Goal: Register for event/course

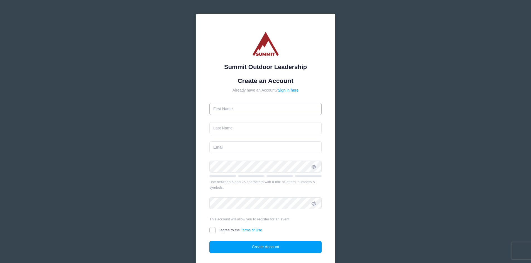
drag, startPoint x: 0, startPoint y: 0, endPoint x: 270, endPoint y: 104, distance: 289.5
click at [270, 104] on input "text" at bounding box center [265, 109] width 112 height 12
type input "[PERSON_NAME]"
type input "[EMAIL_ADDRESS][DOMAIN_NAME]"
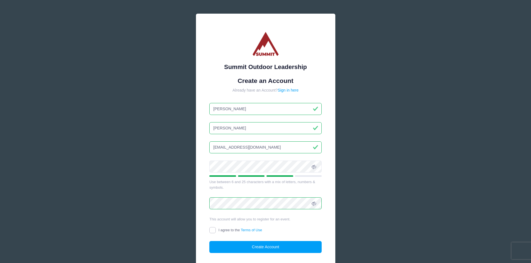
click at [211, 230] on input "I agree to the Terms of Use" at bounding box center [212, 230] width 6 height 6
checkbox input "true"
click at [250, 245] on button "Create Account" at bounding box center [265, 247] width 112 height 12
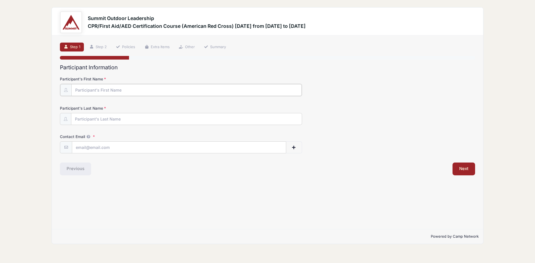
click at [119, 89] on input "Participant's First Name" at bounding box center [186, 90] width 230 height 12
type input "[PERSON_NAME]"
type input "[EMAIL_ADDRESS][DOMAIN_NAME]"
click at [462, 171] on button "Next" at bounding box center [464, 168] width 23 height 13
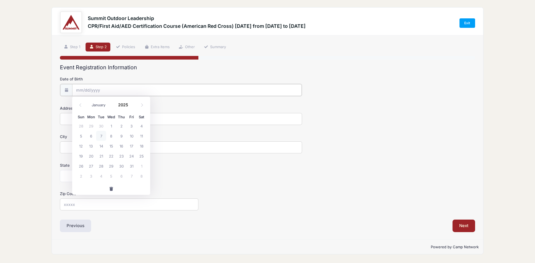
click at [114, 91] on input "Date of Birth" at bounding box center [187, 90] width 230 height 12
click at [140, 104] on span at bounding box center [141, 104] width 9 height 9
select select "11"
click at [112, 157] on span "24" at bounding box center [111, 156] width 10 height 10
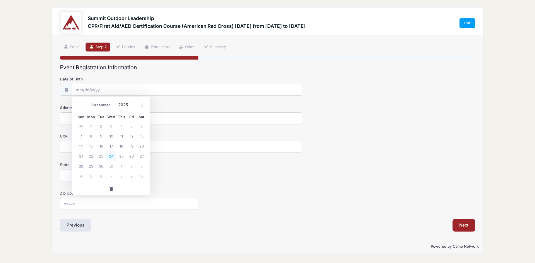
type input "12/24/2025"
click at [111, 88] on input "12/24/2025" at bounding box center [187, 90] width 230 height 12
click at [128, 107] on input "2025" at bounding box center [124, 105] width 18 height 8
type input "1995"
click at [81, 169] on span "24" at bounding box center [81, 166] width 10 height 10
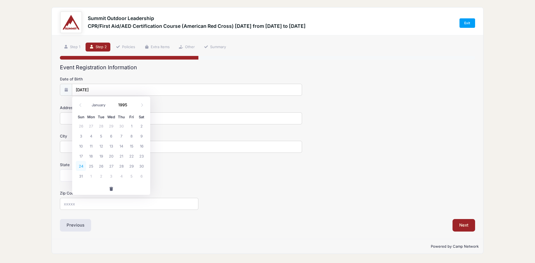
type input "12/24/1995"
click at [97, 125] on form "Date of Birth 12/24/1995 Address City State Alabama Alaska American Samoa Arizo…" at bounding box center [267, 143] width 415 height 134
type input "8600 Fathom Circle"
type input "Austin"
select select "TX"
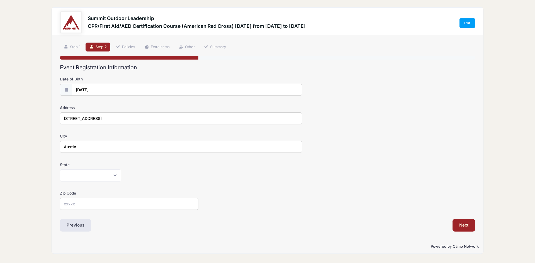
type input "78750"
click at [108, 121] on input "8600 Fathom Circle" at bounding box center [181, 119] width 242 height 12
type input "8600 Fathom Circle, Apt 2407"
drag, startPoint x: 350, startPoint y: 112, endPoint x: 347, endPoint y: 107, distance: 5.9
click at [348, 108] on div "Address 8600 Fathom Circle, Apt 2407" at bounding box center [267, 115] width 415 height 20
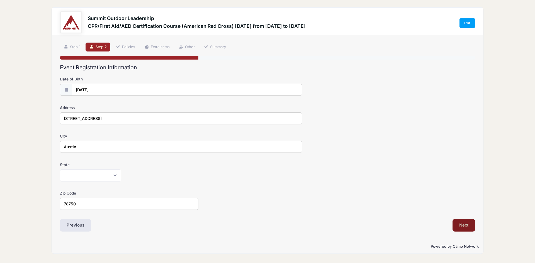
click at [464, 223] on button "Next" at bounding box center [464, 225] width 23 height 13
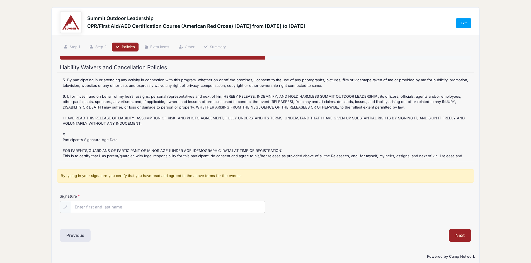
scroll to position [166, 0]
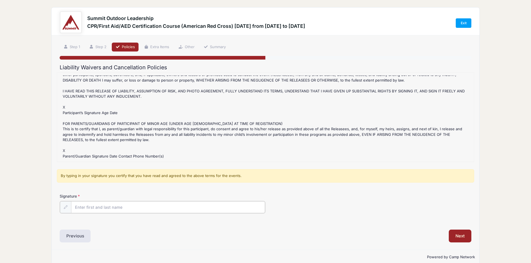
click at [128, 206] on input "Signature" at bounding box center [168, 207] width 194 height 12
type input "Anthony Lee"
click at [335, 201] on div "Signature Anthony Lee" at bounding box center [266, 204] width 412 height 20
click at [460, 235] on button "Next" at bounding box center [460, 235] width 23 height 13
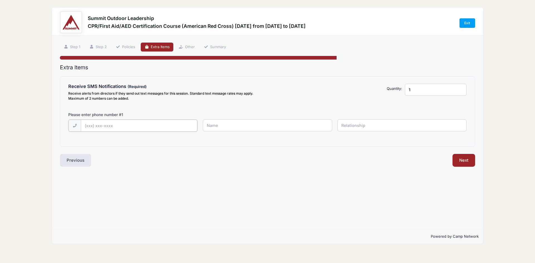
click at [133, 124] on input "text" at bounding box center [139, 126] width 116 height 12
type input "(714) 510-0855"
click at [292, 122] on input "text" at bounding box center [267, 126] width 129 height 12
click at [231, 129] on input "text" at bounding box center [267, 126] width 129 height 12
type input "[PERSON_NAME]"
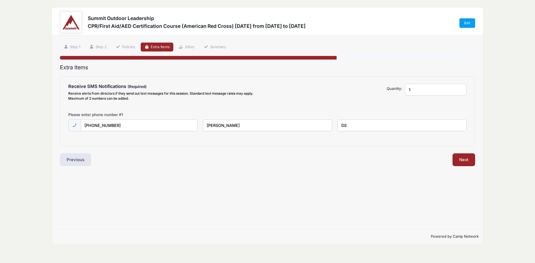
type input "D"
type input "Self"
click at [465, 160] on button "Next" at bounding box center [464, 160] width 23 height 13
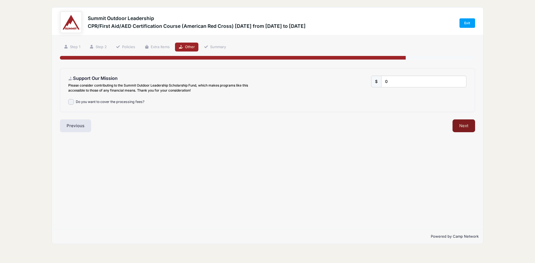
click at [467, 123] on button "Next" at bounding box center [464, 126] width 23 height 13
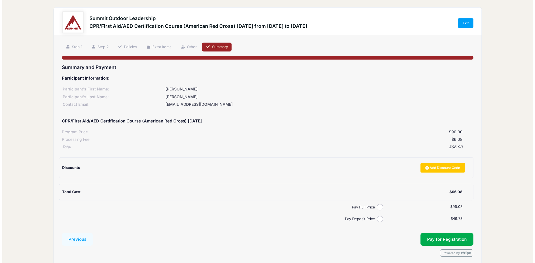
scroll to position [23, 0]
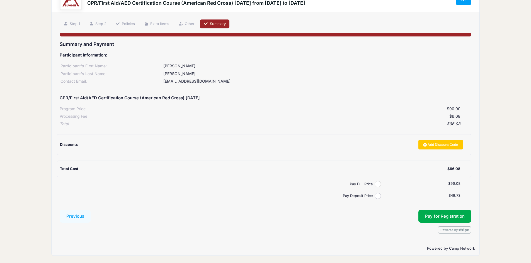
click at [376, 181] on input "Pay Full Price" at bounding box center [377, 184] width 6 height 6
radio input "true"
click at [431, 215] on button "Pay for Registration" at bounding box center [444, 216] width 53 height 13
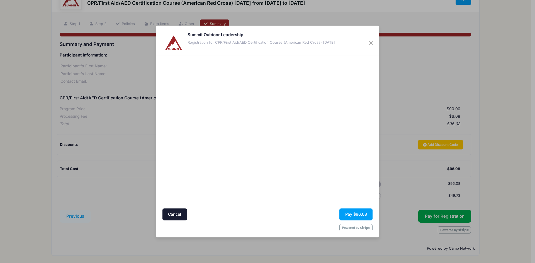
click at [301, 187] on div at bounding box center [321, 132] width 103 height 148
click at [361, 215] on button "Pay $96.08" at bounding box center [355, 215] width 33 height 12
